Goal: Navigation & Orientation: Find specific page/section

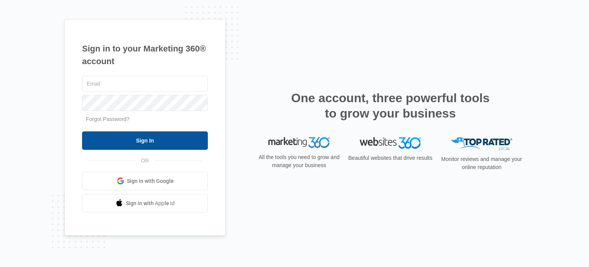
type input "[PERSON_NAME][EMAIL_ADDRESS][DOMAIN_NAME]"
click at [152, 134] on input "Sign In" at bounding box center [145, 140] width 126 height 18
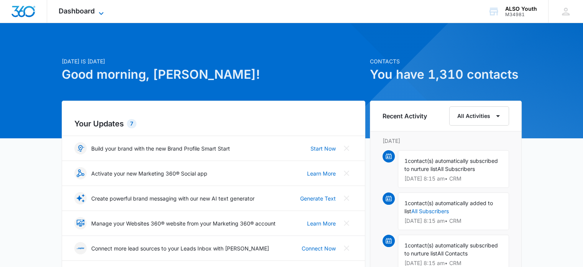
click at [87, 12] on span "Dashboard" at bounding box center [77, 11] width 36 height 8
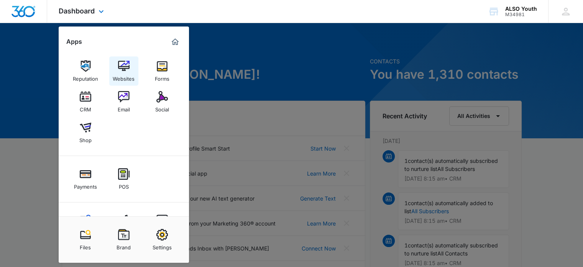
click at [122, 68] on img at bounding box center [124, 66] width 12 height 12
